Goal: Task Accomplishment & Management: Manage account settings

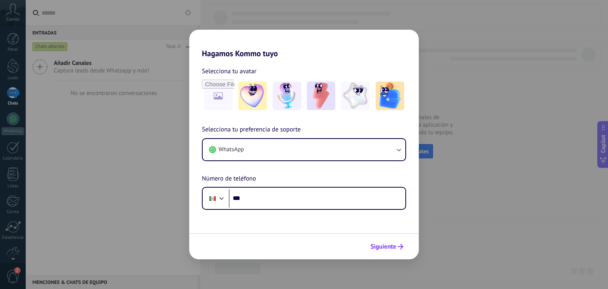
click at [391, 246] on span "Siguiente" at bounding box center [384, 247] width 26 height 6
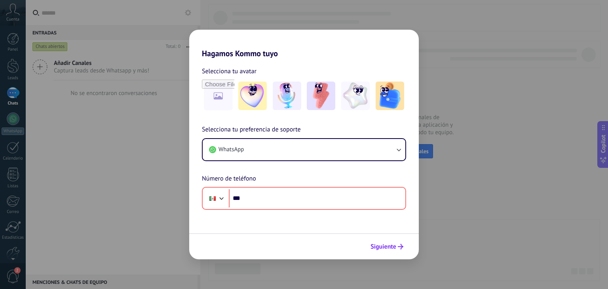
click at [391, 246] on span "Siguiente" at bounding box center [384, 247] width 26 height 6
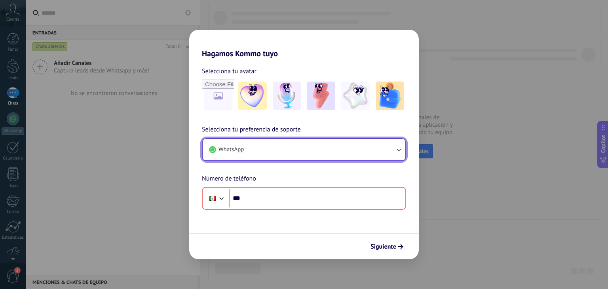
click at [401, 148] on icon "button" at bounding box center [399, 150] width 8 height 8
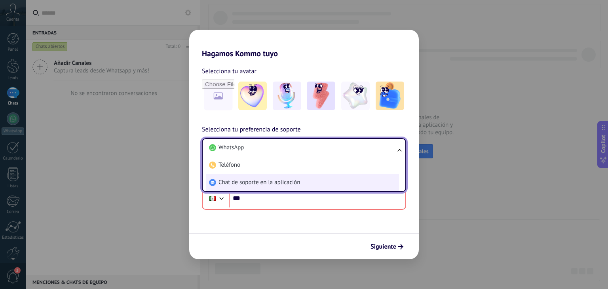
click at [254, 181] on span "Chat de soporte en la aplicación" at bounding box center [260, 183] width 82 height 8
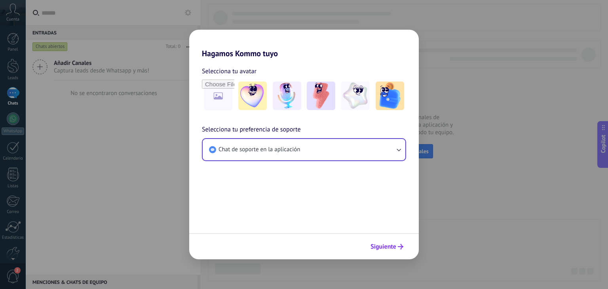
click at [384, 248] on span "Siguiente" at bounding box center [384, 247] width 26 height 6
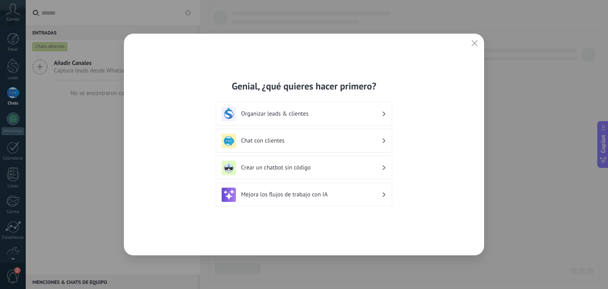
click at [383, 112] on use at bounding box center [384, 114] width 3 height 4
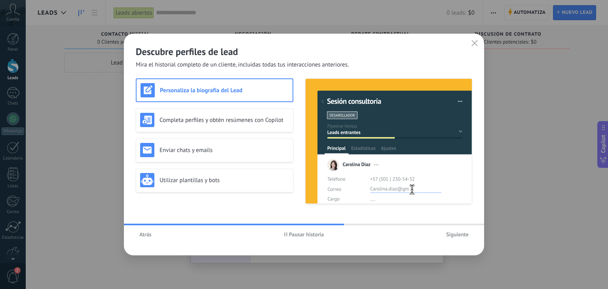
click at [212, 88] on h3 "Personaliza la biografía del Lead" at bounding box center [224, 91] width 129 height 8
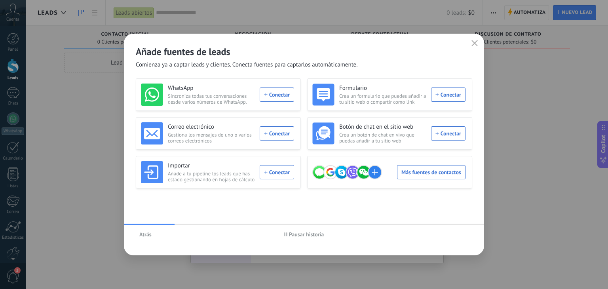
click at [148, 235] on span "Atrás" at bounding box center [145, 235] width 12 height 6
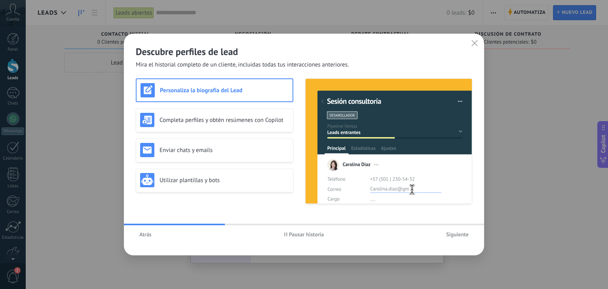
click at [148, 235] on span "Atrás" at bounding box center [145, 235] width 12 height 6
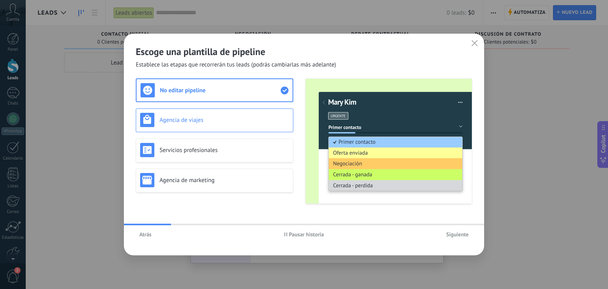
drag, startPoint x: 148, startPoint y: 235, endPoint x: 176, endPoint y: 120, distance: 117.6
click at [176, 120] on div "Escoge una plantilla de pipeline Establece las etapas que recorrerán tus leads …" at bounding box center [304, 145] width 360 height 222
click at [176, 120] on h3 "Agencia de viajes" at bounding box center [224, 120] width 129 height 8
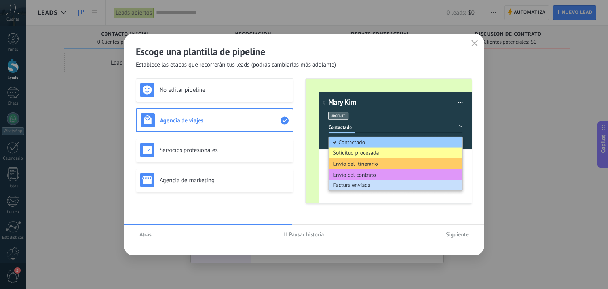
click at [460, 235] on span "Siguiente" at bounding box center [457, 235] width 23 height 6
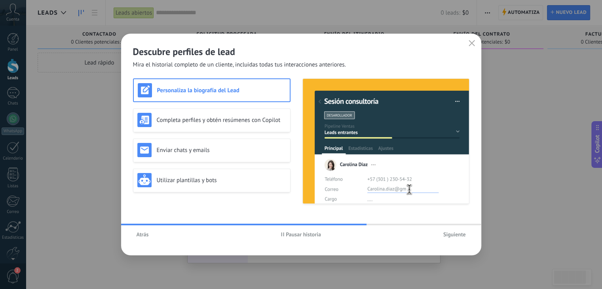
click at [460, 235] on span "Siguiente" at bounding box center [454, 235] width 23 height 6
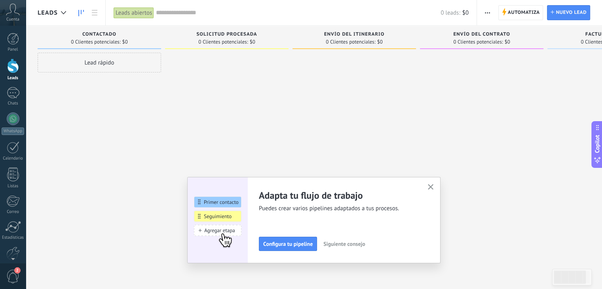
scroll to position [40, 0]
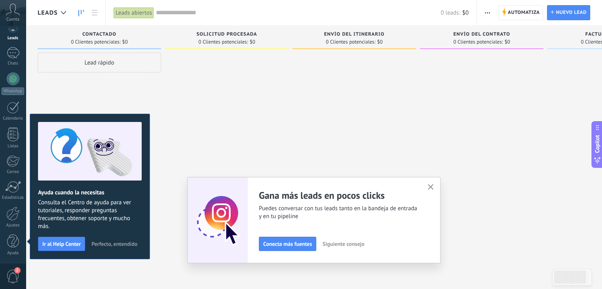
click at [434, 188] on icon "button" at bounding box center [431, 187] width 6 height 6
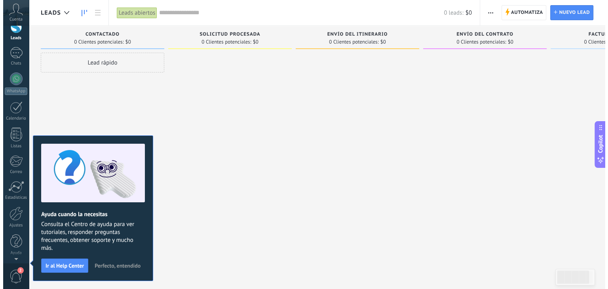
scroll to position [0, 0]
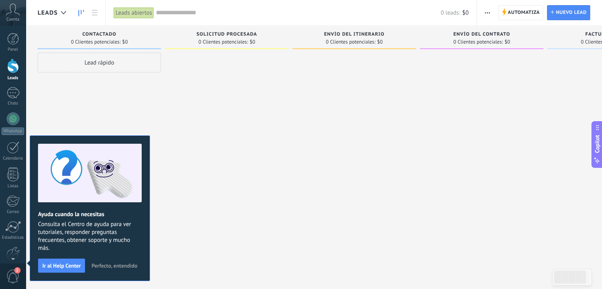
click at [109, 266] on span "Perfecto, entendido" at bounding box center [114, 266] width 46 height 6
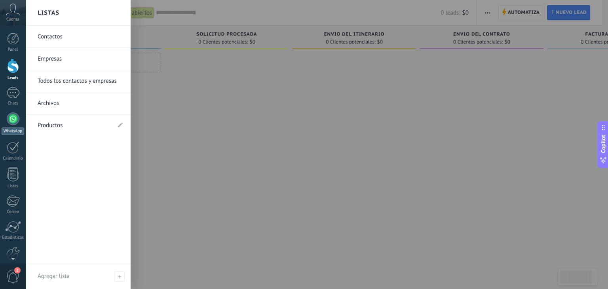
click at [11, 124] on div at bounding box center [13, 118] width 13 height 13
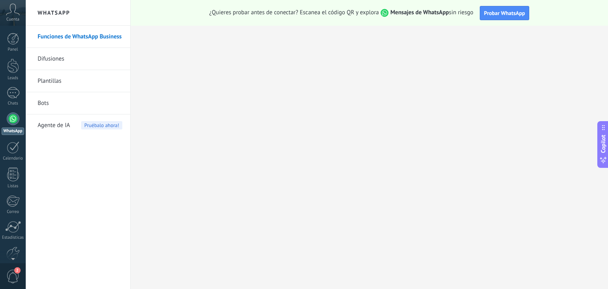
click at [16, 13] on icon at bounding box center [13, 10] width 14 height 12
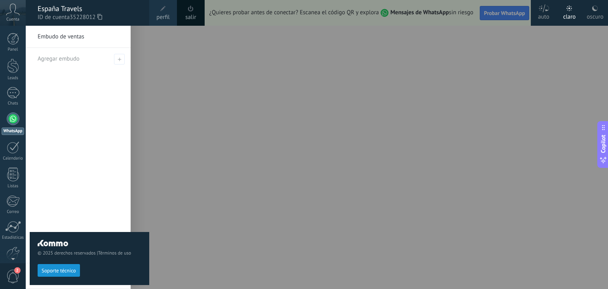
click at [165, 15] on span "perfil" at bounding box center [162, 17] width 13 height 9
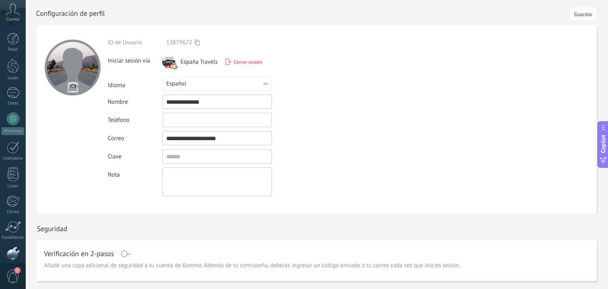
scroll to position [40, 0]
click at [16, 218] on div at bounding box center [12, 214] width 13 height 14
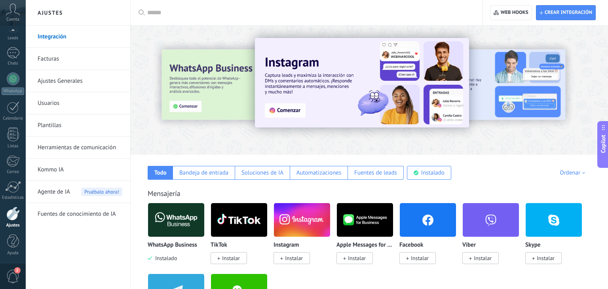
click at [16, 218] on div at bounding box center [12, 214] width 13 height 14
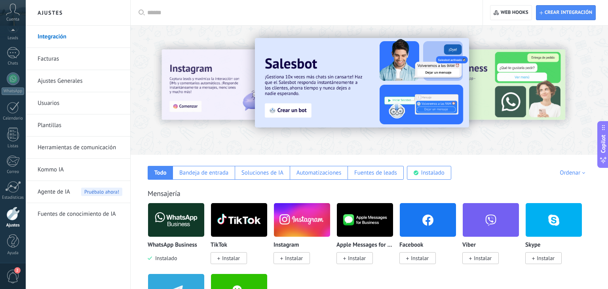
click at [174, 222] on img at bounding box center [176, 220] width 56 height 38
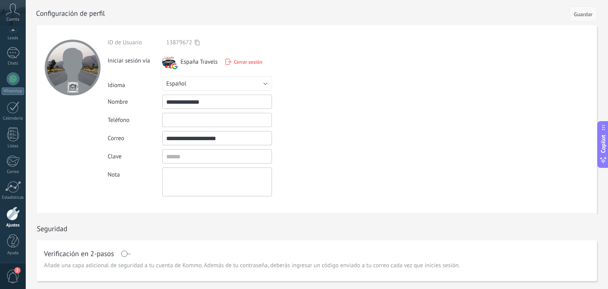
click at [582, 12] on span "Guardar" at bounding box center [583, 14] width 19 height 6
click at [10, 219] on div at bounding box center [12, 214] width 13 height 14
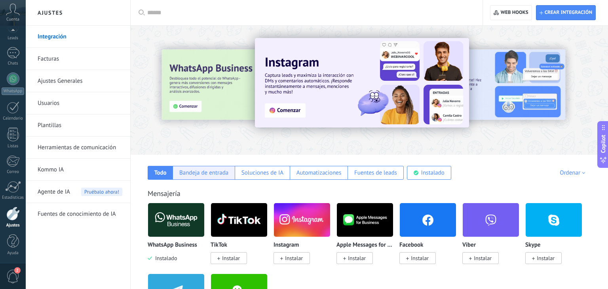
click at [206, 172] on div "Bandeja de entrada" at bounding box center [203, 173] width 49 height 8
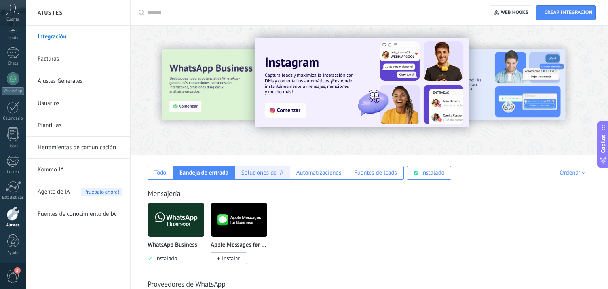
click at [241, 171] on div "Soluciones de IA" at bounding box center [262, 173] width 55 height 14
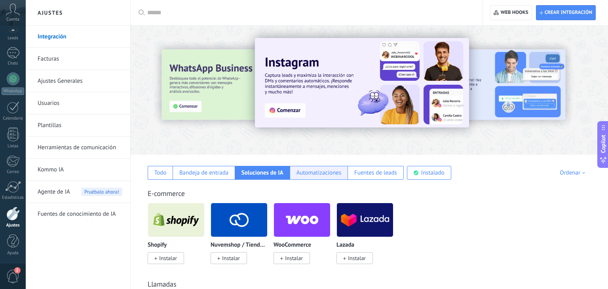
click at [301, 173] on div "Automatizaciones" at bounding box center [319, 173] width 45 height 8
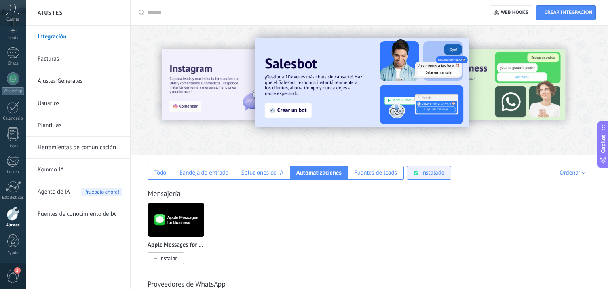
click at [409, 173] on div "Instalado" at bounding box center [429, 173] width 44 height 14
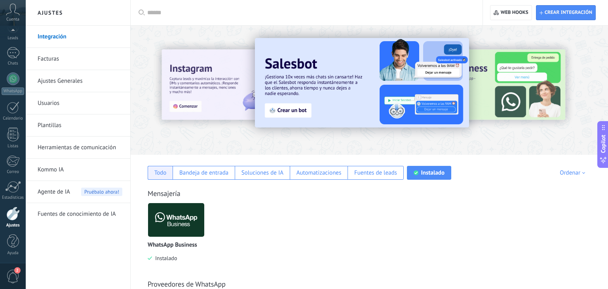
click at [169, 176] on div "Todo" at bounding box center [160, 173] width 25 height 14
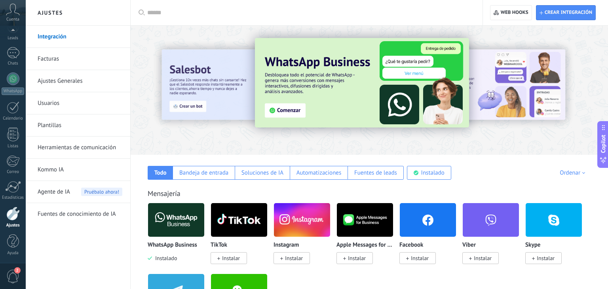
click at [579, 170] on div "Ordenar" at bounding box center [574, 173] width 28 height 8
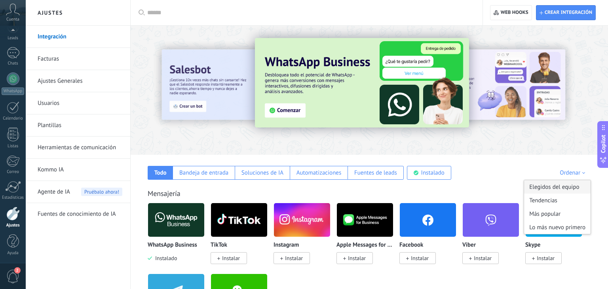
click at [573, 183] on div "Elegidos del equipo" at bounding box center [557, 186] width 67 height 13
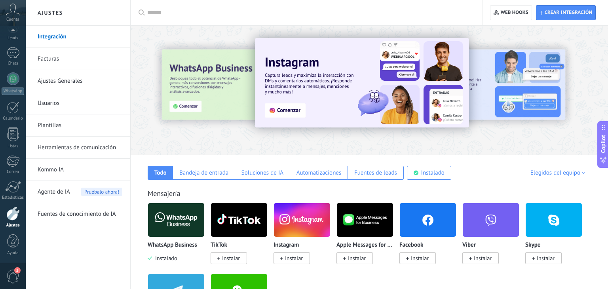
click at [553, 173] on div "Elegidos del equipo" at bounding box center [559, 173] width 57 height 8
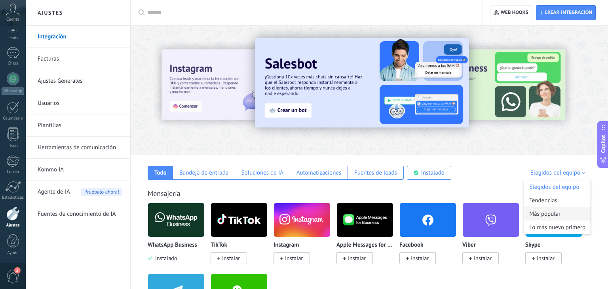
click at [567, 210] on div "Más popular" at bounding box center [557, 213] width 67 height 13
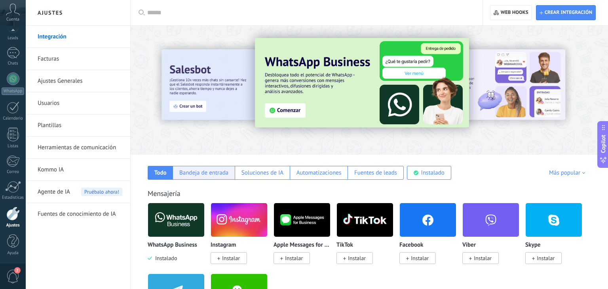
click at [217, 170] on div "Bandeja de entrada" at bounding box center [203, 173] width 49 height 8
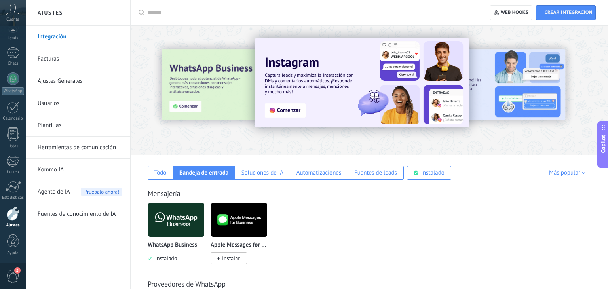
click at [178, 213] on img at bounding box center [176, 220] width 56 height 38
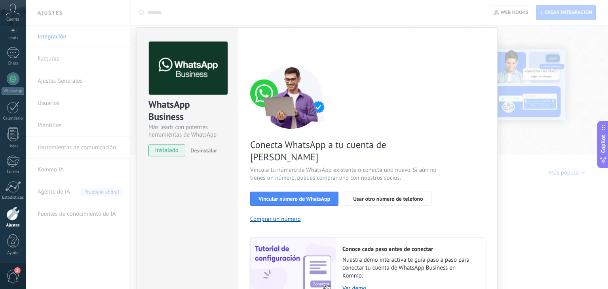
click at [178, 213] on div "WhatsApp Business Más leads con potentes herramientas de WhatsApp instalado Des…" at bounding box center [187, 181] width 101 height 309
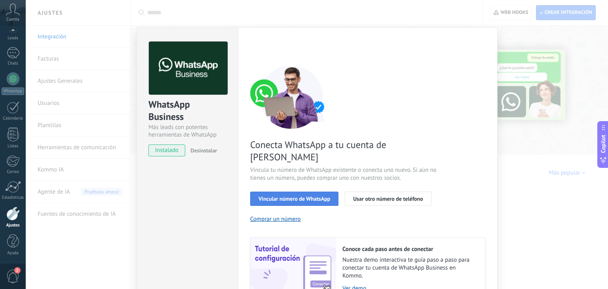
click at [290, 196] on span "Vincular número de WhatsApp" at bounding box center [295, 199] width 72 height 6
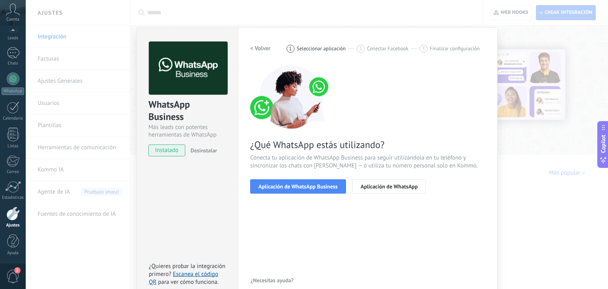
click at [290, 187] on span "Aplicación de WhatsApp Business" at bounding box center [298, 187] width 79 height 6
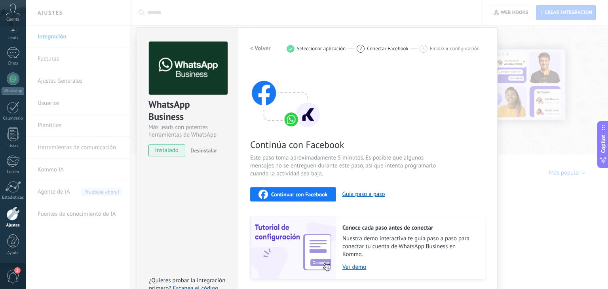
click at [288, 195] on span "Continuar con Facebook" at bounding box center [299, 195] width 57 height 6
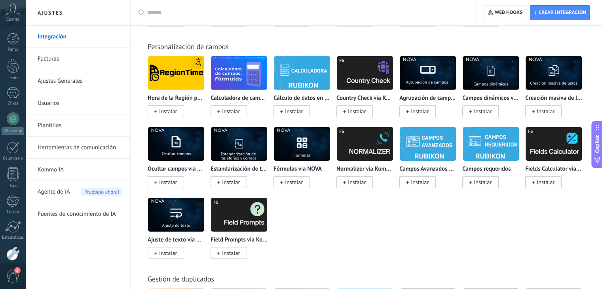
scroll to position [2519, 0]
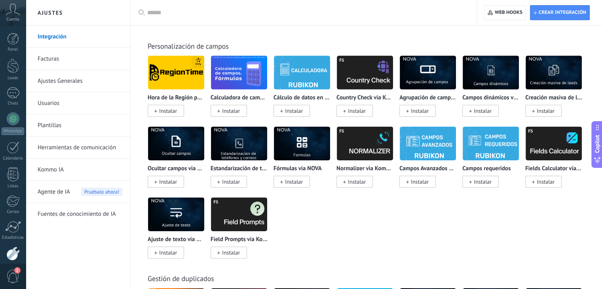
click at [213, 10] on input "text" at bounding box center [306, 13] width 318 height 8
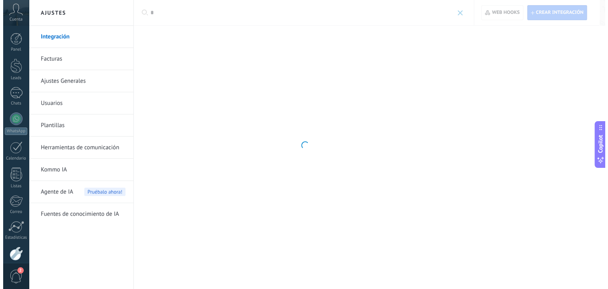
scroll to position [0, 0]
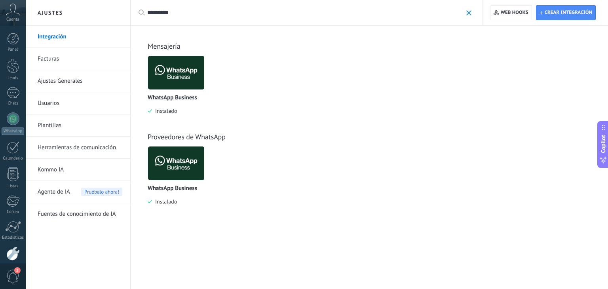
type input "*********"
click at [171, 74] on img at bounding box center [176, 72] width 56 height 38
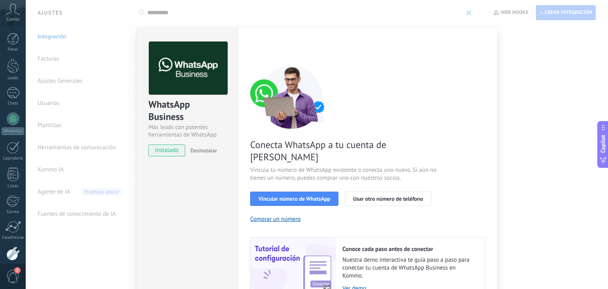
scroll to position [34, 0]
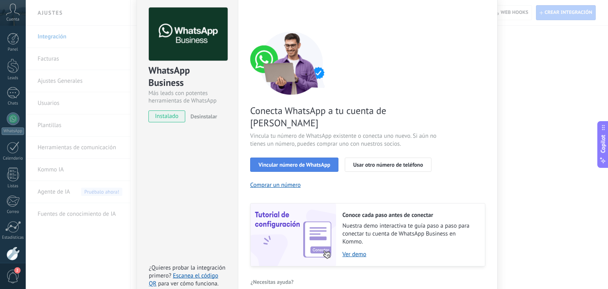
click at [324, 158] on button "Vincular número de WhatsApp" at bounding box center [294, 165] width 88 height 14
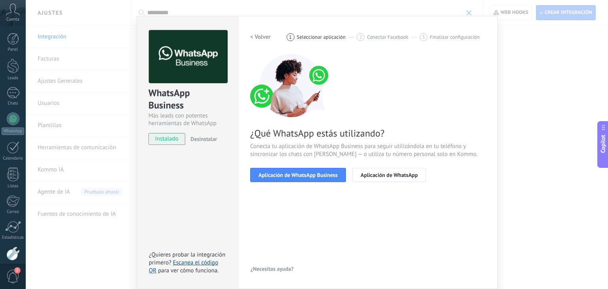
scroll to position [11, 0]
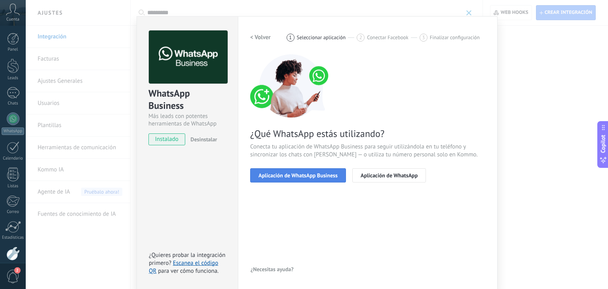
click at [295, 175] on span "Aplicación de WhatsApp Business" at bounding box center [298, 176] width 79 height 6
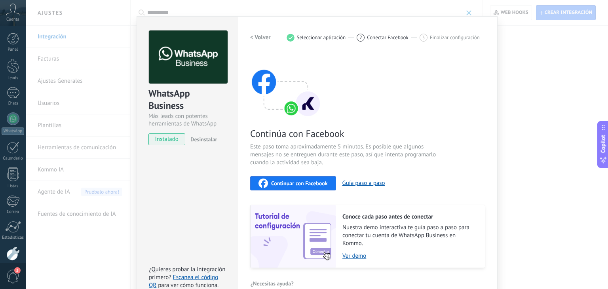
click at [293, 183] on span "Continuar con Facebook" at bounding box center [299, 184] width 57 height 6
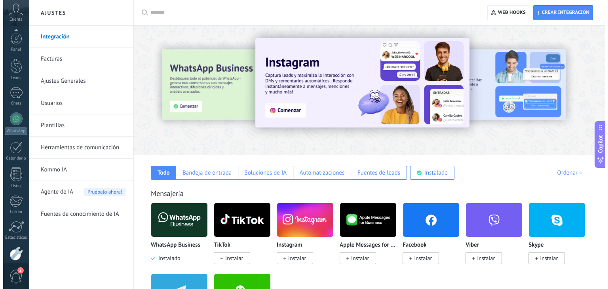
scroll to position [40, 0]
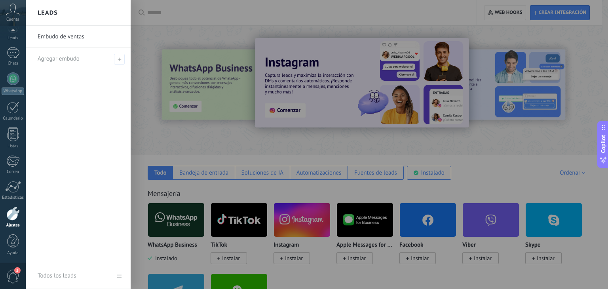
drag, startPoint x: 181, startPoint y: 223, endPoint x: 167, endPoint y: 215, distance: 16.5
click at [167, 215] on div at bounding box center [330, 144] width 608 height 289
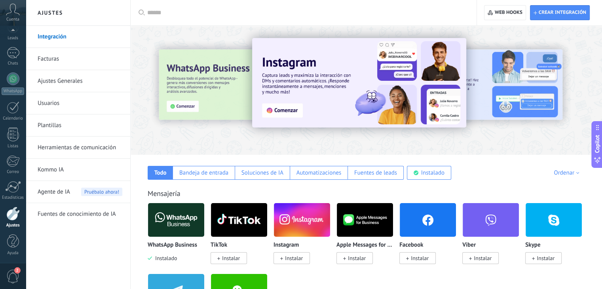
click at [167, 215] on img at bounding box center [176, 220] width 56 height 38
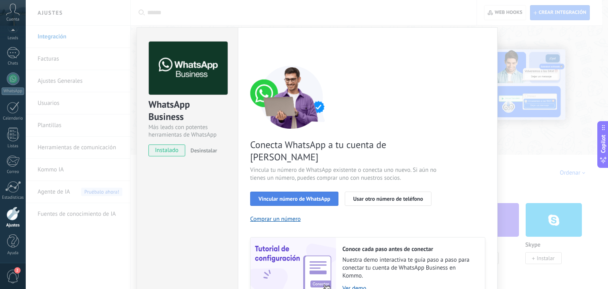
click at [280, 196] on span "Vincular número de WhatsApp" at bounding box center [295, 199] width 72 height 6
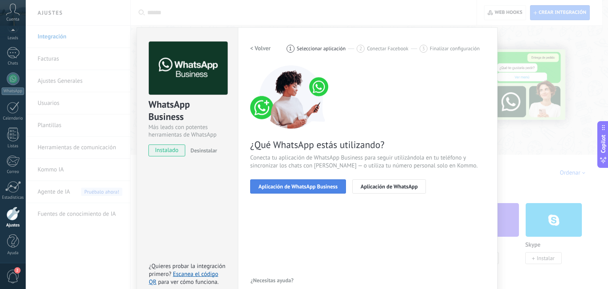
click at [280, 184] on span "Aplicación de WhatsApp Business" at bounding box center [298, 187] width 79 height 6
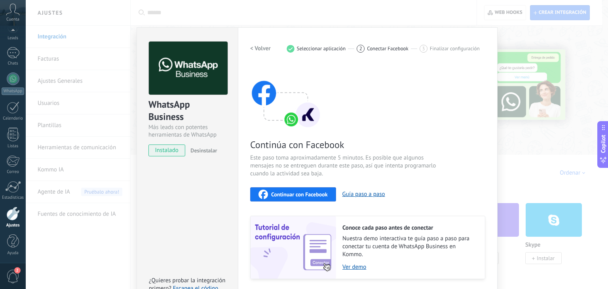
click at [280, 198] on div "Continuar con Facebook" at bounding box center [293, 195] width 69 height 10
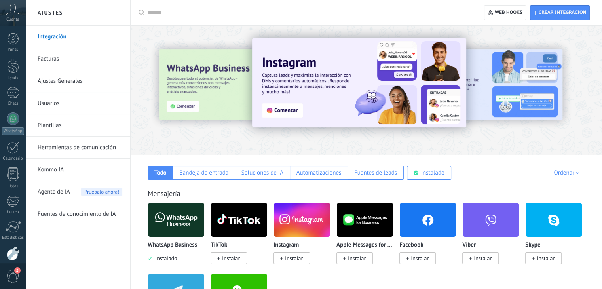
click at [181, 221] on img at bounding box center [176, 220] width 56 height 38
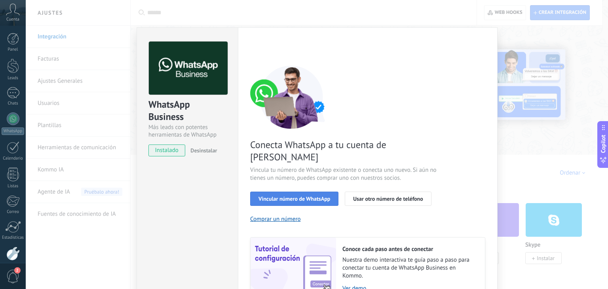
click at [296, 196] on span "Vincular número de WhatsApp" at bounding box center [295, 199] width 72 height 6
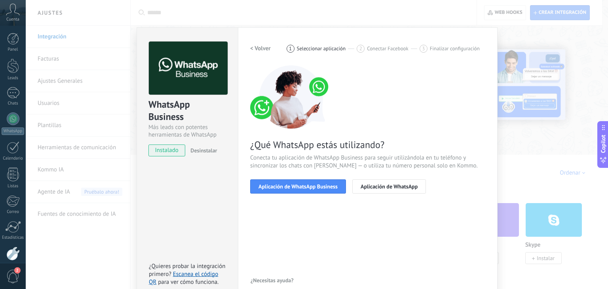
click at [296, 189] on span "Aplicación de WhatsApp Business" at bounding box center [298, 187] width 79 height 6
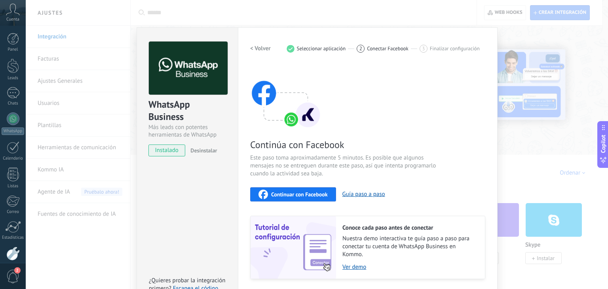
click at [296, 189] on button "Continuar con Facebook" at bounding box center [293, 194] width 86 height 14
